Goal: Information Seeking & Learning: Learn about a topic

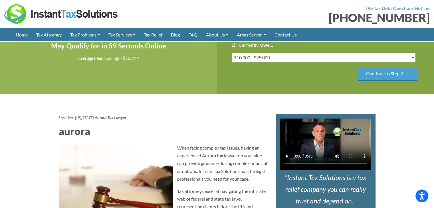
scroll to position [35, 0]
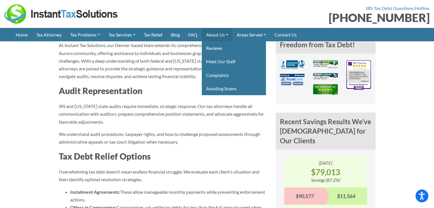
scroll to position [343, 0]
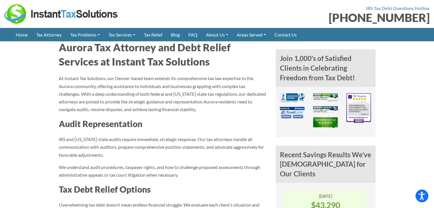
click at [209, 17] on div at bounding box center [108, 13] width 209 height 19
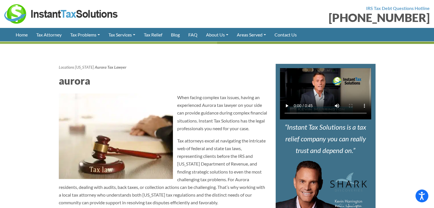
scroll to position [0, 0]
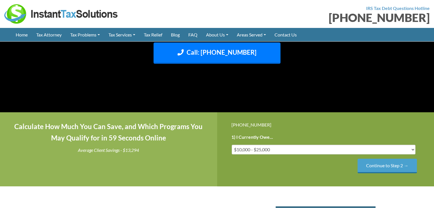
scroll to position [29, 0]
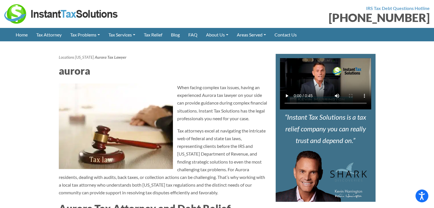
scroll to position [171, 0]
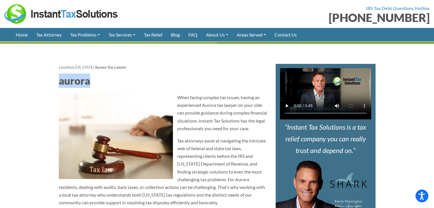
drag, startPoint x: 94, startPoint y: 101, endPoint x: 46, endPoint y: 101, distance: 48.5
click at [101, 70] on strong "Aurora Tax Lawyer" at bounding box center [111, 67] width 32 height 5
drag, startPoint x: 128, startPoint y: 88, endPoint x: 49, endPoint y: 88, distance: 79.4
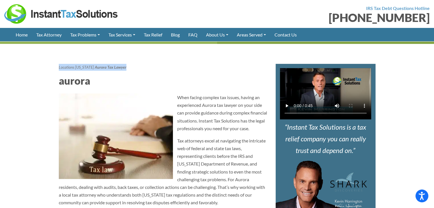
drag, startPoint x: 90, startPoint y: 87, endPoint x: 128, endPoint y: 87, distance: 38.3
click at [128, 71] on div "Locations Colorado Aurora Tax Lawyer" at bounding box center [163, 67] width 208 height 7
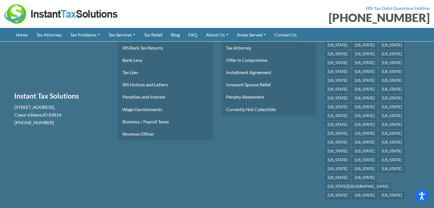
scroll to position [2541, 0]
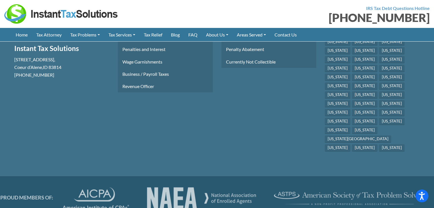
click at [250, 153] on section "Tax Relief Services Tax Attorney Offer in Compromise Installment Agreement Inno…" at bounding box center [269, 67] width 104 height 171
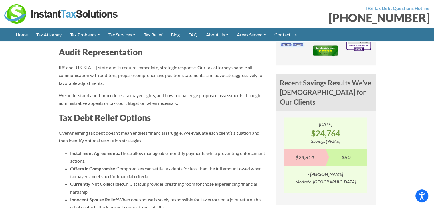
scroll to position [485, 0]
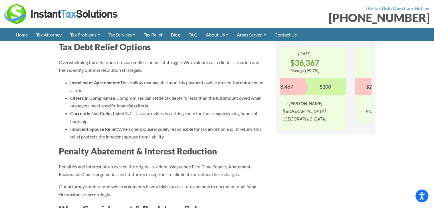
drag, startPoint x: 319, startPoint y: 98, endPoint x: 389, endPoint y: 101, distance: 70.6
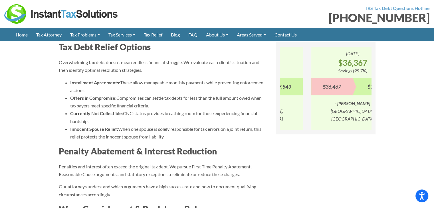
drag, startPoint x: 333, startPoint y: 102, endPoint x: 375, endPoint y: 101, distance: 41.7
click at [375, 101] on div "3/11/2025 $100,353 Savings (93.1%) $107,842 $7,489 - Troy Springfield, MO 5/3/2…" at bounding box center [326, 89] width 100 height 92
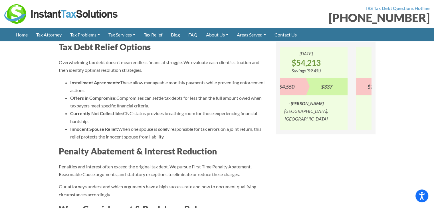
drag, startPoint x: 312, startPoint y: 102, endPoint x: 384, endPoint y: 102, distance: 71.9
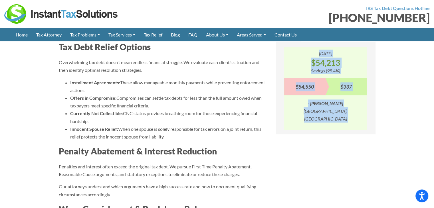
drag, startPoint x: 275, startPoint y: 102, endPoint x: 371, endPoint y: 102, distance: 95.9
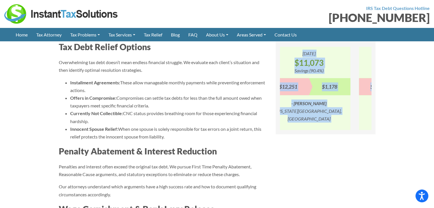
drag, startPoint x: 298, startPoint y: 104, endPoint x: 398, endPoint y: 104, distance: 99.6
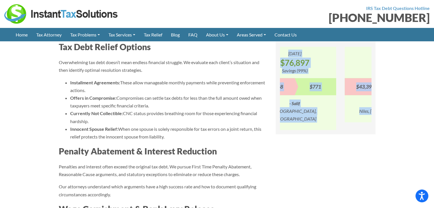
drag, startPoint x: 304, startPoint y: 107, endPoint x: 398, endPoint y: 106, distance: 93.6
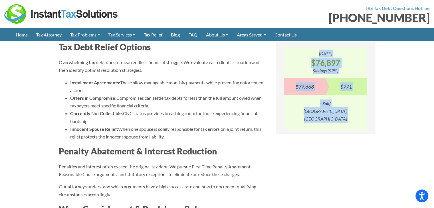
drag, startPoint x: 323, startPoint y: 107, endPoint x: 398, endPoint y: 106, distance: 75.1
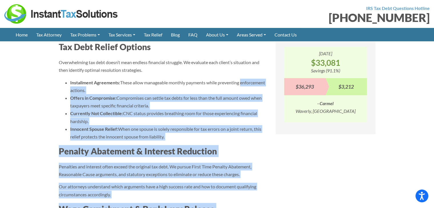
drag, startPoint x: 356, startPoint y: 108, endPoint x: 375, endPoint y: 108, distance: 18.8
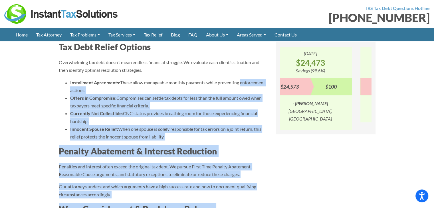
drag, startPoint x: 314, startPoint y: 110, endPoint x: 390, endPoint y: 110, distance: 76.2
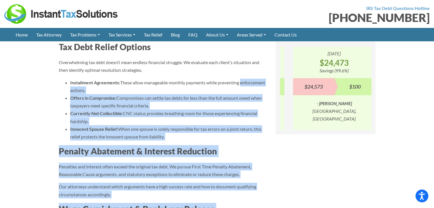
drag, startPoint x: 317, startPoint y: 111, endPoint x: 395, endPoint y: 112, distance: 78.5
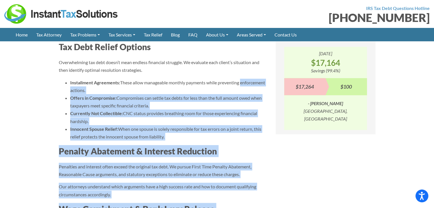
click at [245, 157] on h3 "Penalty Abatement & Interest Reduction" at bounding box center [163, 151] width 208 height 12
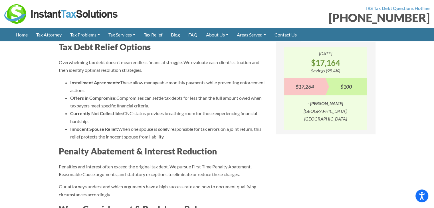
click at [297, 115] on p "- John Covington, LA" at bounding box center [325, 111] width 83 height 23
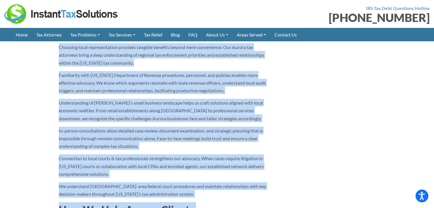
scroll to position [1145, 0]
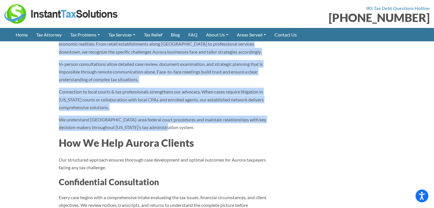
drag, startPoint x: 108, startPoint y: 147, endPoint x: 201, endPoint y: 144, distance: 93.1
click at [204, 145] on div "When facing complex tax issues, having an experienced Aurora tax lawyer on your…" at bounding box center [163, 120] width 208 height 2000
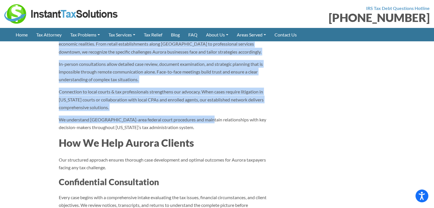
click at [201, 131] on p "We understand [GEOGRAPHIC_DATA]-area federal court procedures and maintain rela…" at bounding box center [163, 123] width 208 height 15
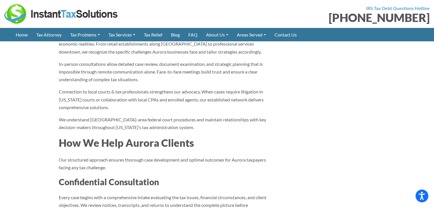
click at [192, 150] on h2 "How We Help Aurora Clients" at bounding box center [163, 143] width 208 height 14
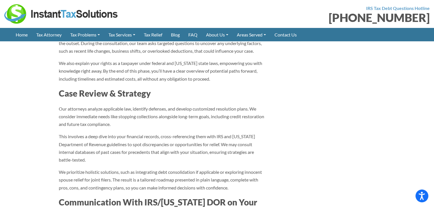
scroll to position [1345, 0]
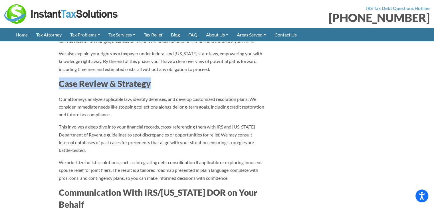
drag, startPoint x: 158, startPoint y: 106, endPoint x: 53, endPoint y: 103, distance: 104.8
